Goal: Register for event/course

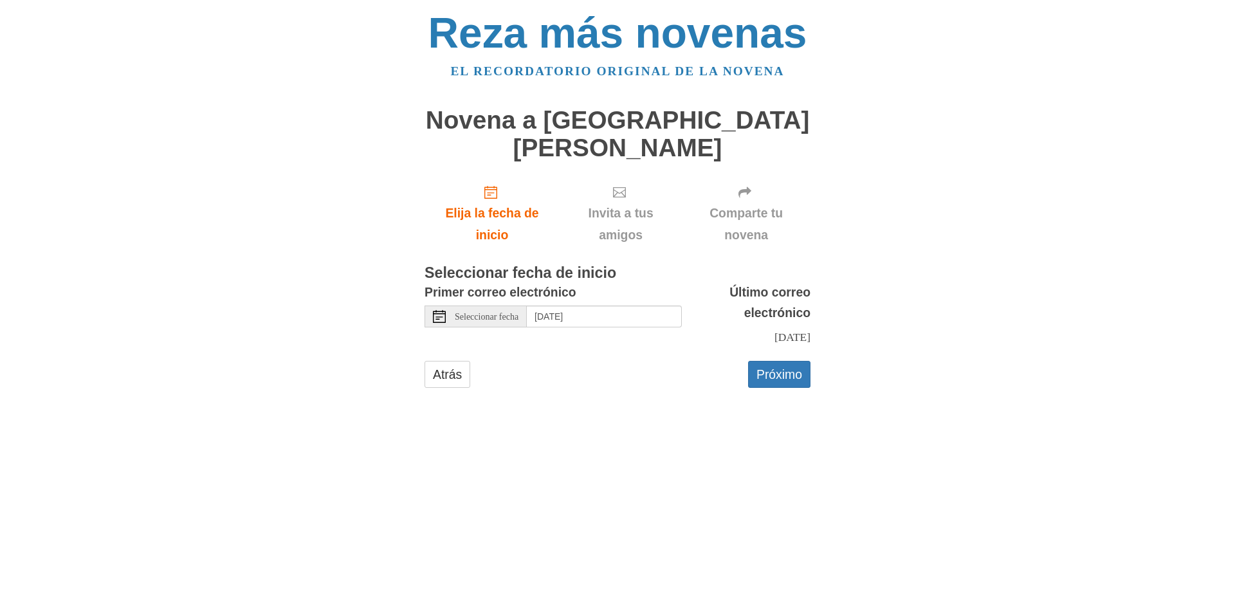
click at [495, 312] on font "Seleccionar fecha" at bounding box center [487, 317] width 64 height 10
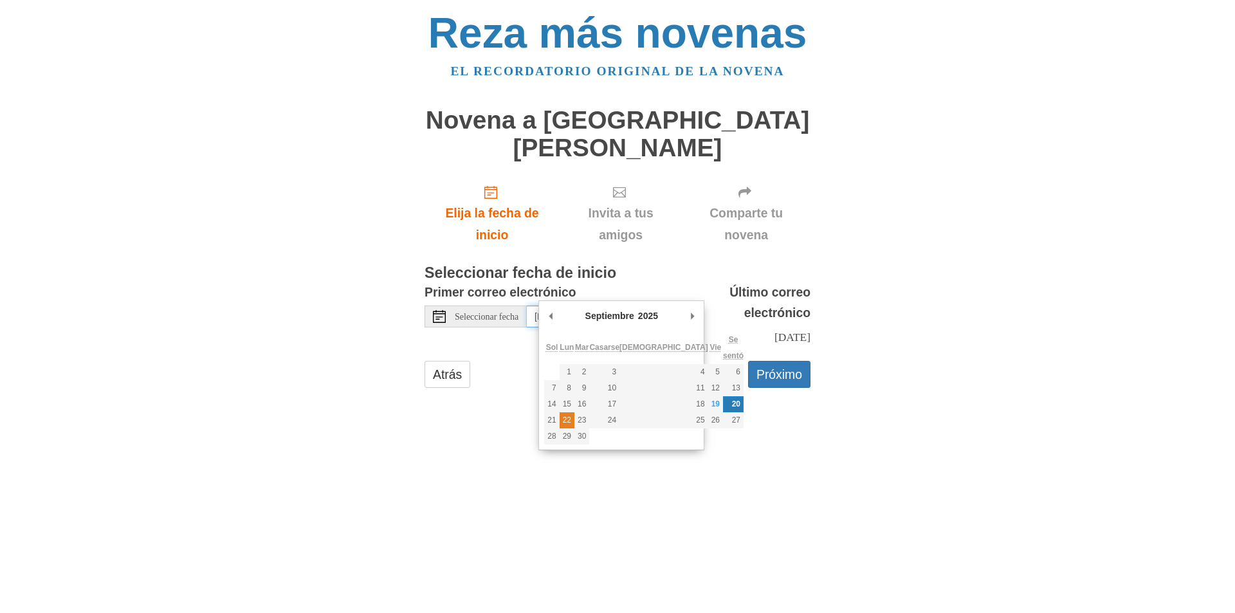
click at [571, 418] on font "22" at bounding box center [567, 419] width 8 height 9
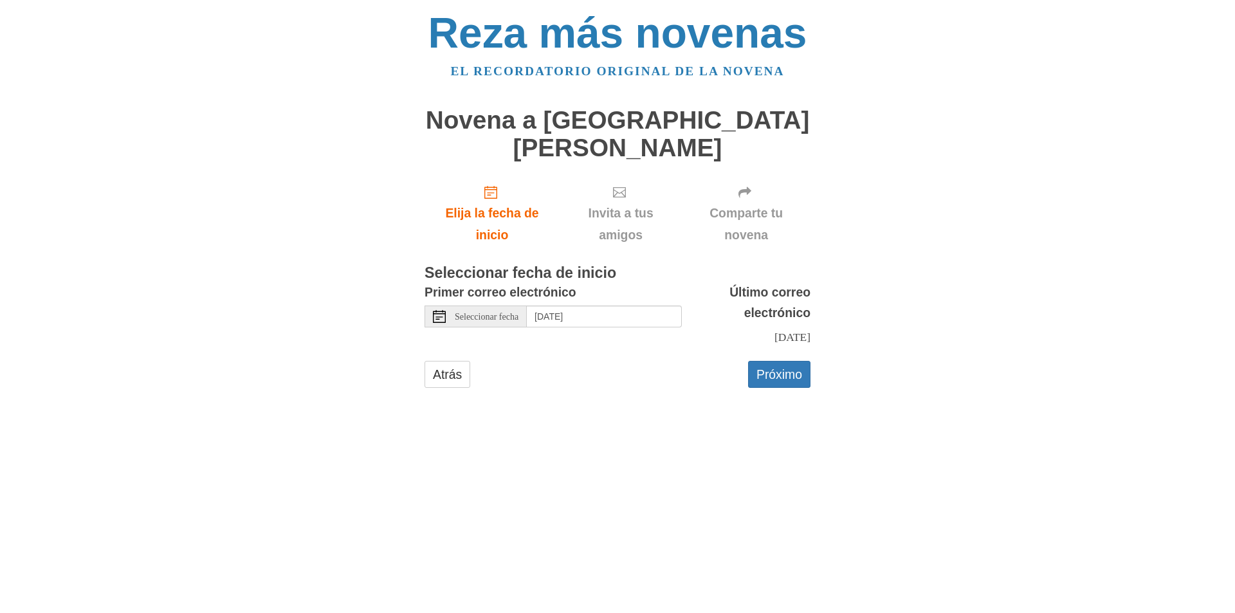
click at [1019, 425] on html "Reza más novenas El recordatorio original de la novena Novena a [GEOGRAPHIC_DAT…" at bounding box center [617, 212] width 1235 height 425
click at [788, 373] on font "Próximo" at bounding box center [779, 374] width 46 height 14
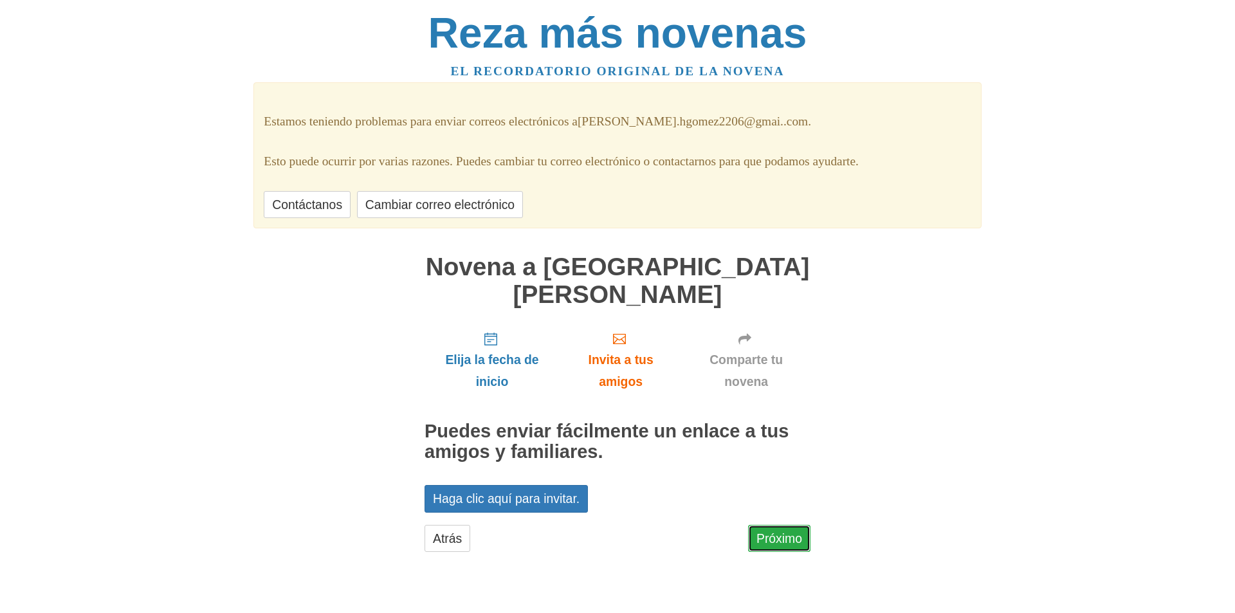
click at [788, 539] on font "Próximo" at bounding box center [779, 538] width 46 height 14
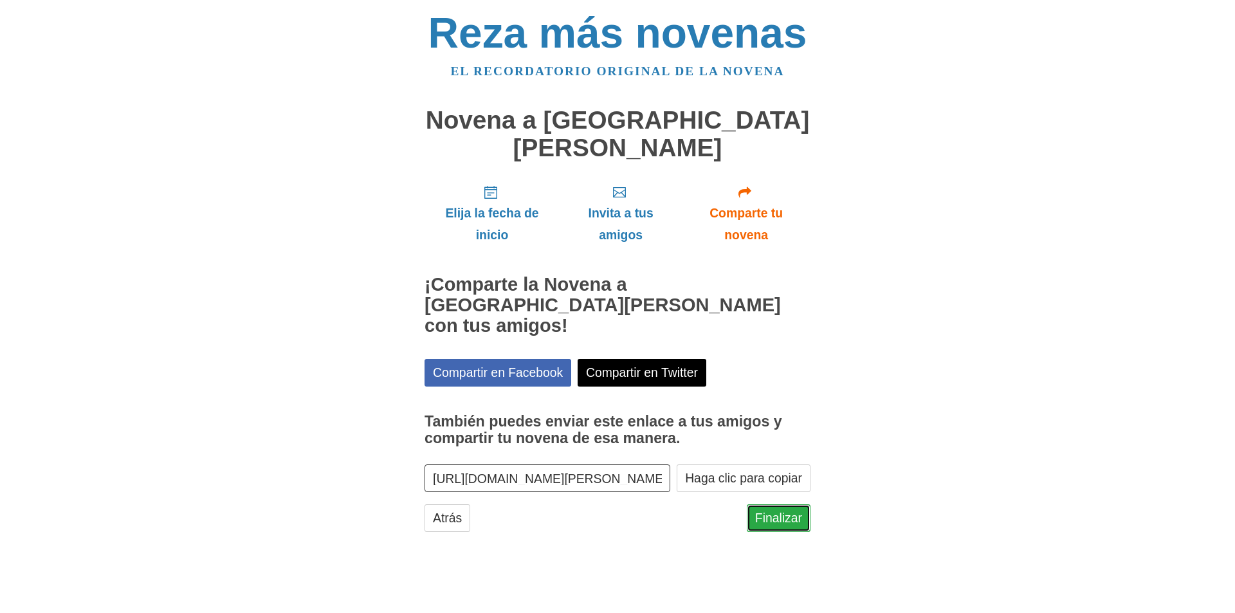
click at [768, 511] on font "Finalizar" at bounding box center [778, 518] width 47 height 14
